Goal: Register for event/course

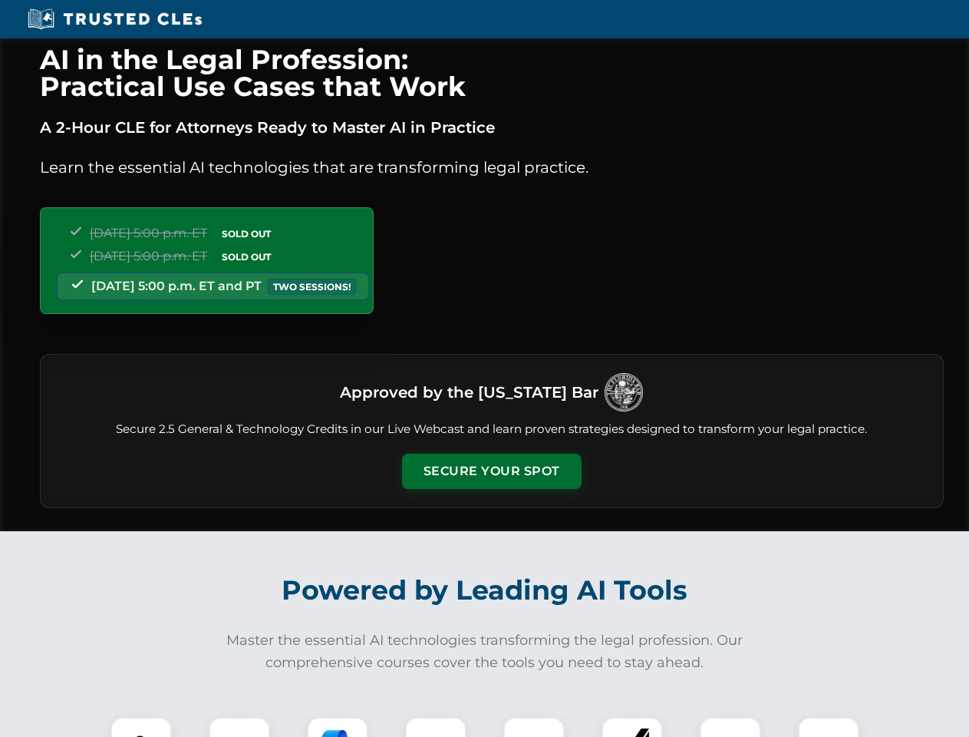
click at [491, 471] on button "Secure Your Spot" at bounding box center [492, 470] width 180 height 35
click at [141, 727] on img at bounding box center [141, 747] width 45 height 45
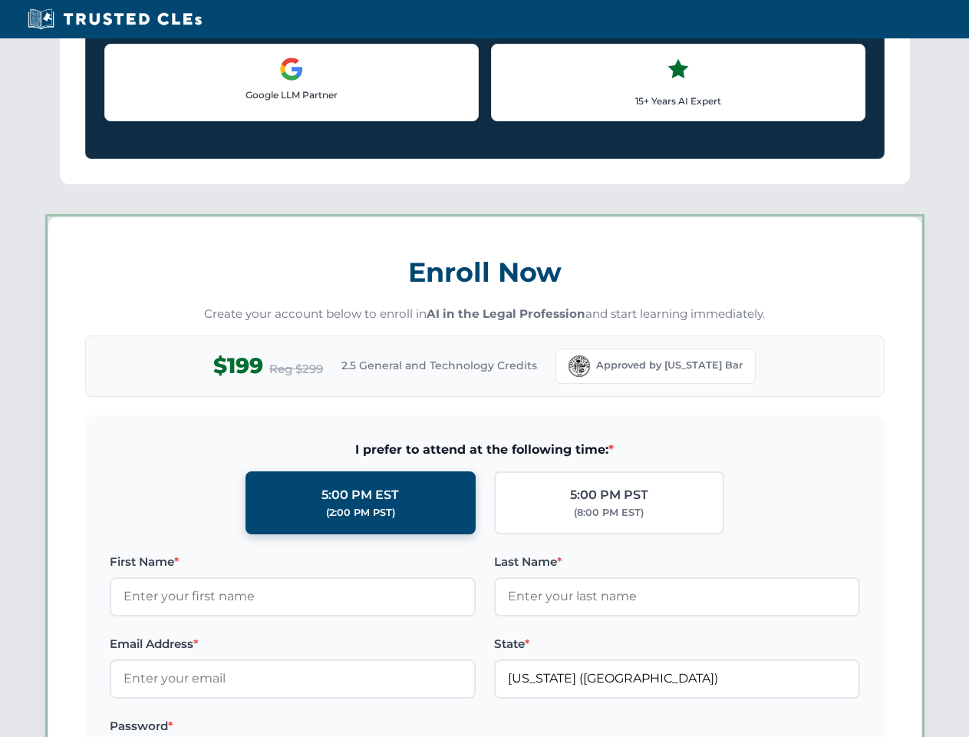
click at [338, 727] on label "Password *" at bounding box center [293, 726] width 366 height 18
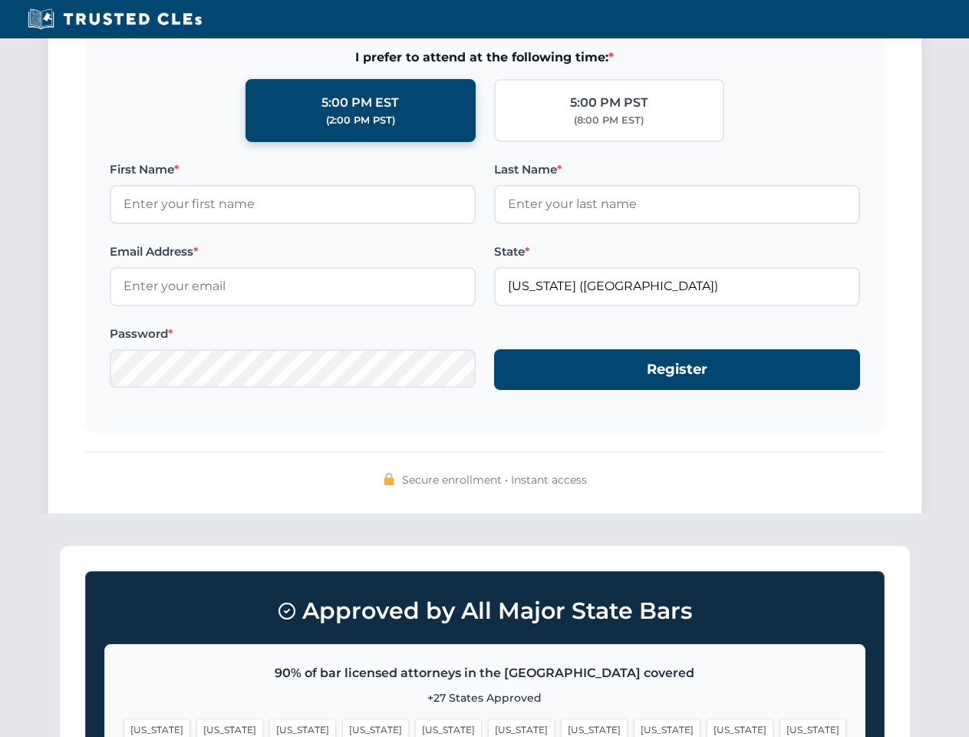
click at [707, 727] on span "[US_STATE]" at bounding box center [740, 729] width 67 height 22
